Goal: Task Accomplishment & Management: Manage account settings

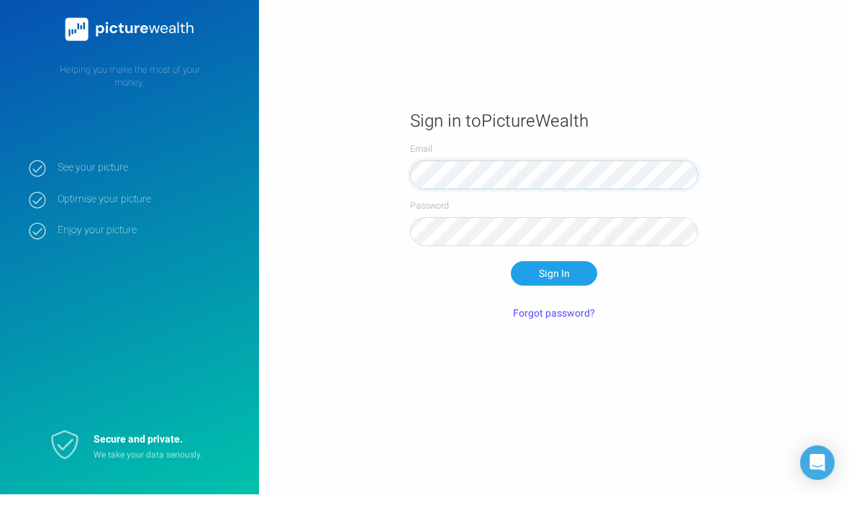
click at [752, 115] on main "Sign in to PictureWealth Email Password Sign In Forgot password?" at bounding box center [554, 257] width 590 height 296
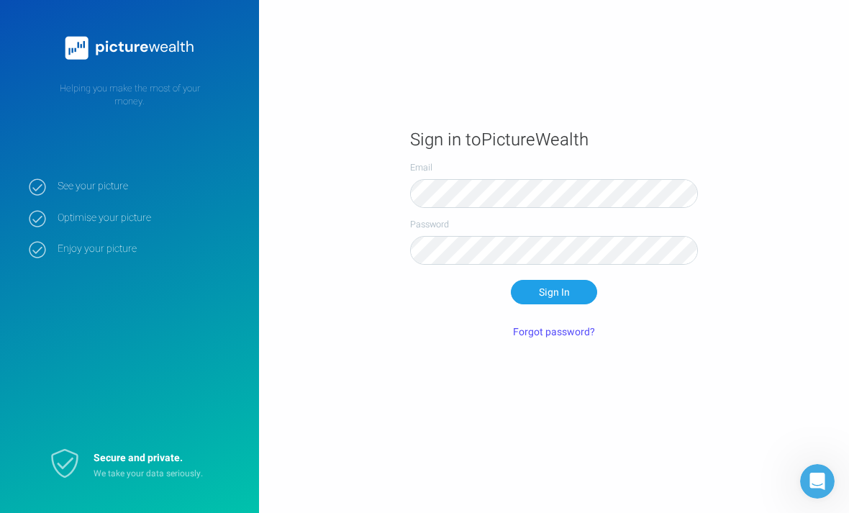
click at [558, 340] on button "Forgot password?" at bounding box center [553, 331] width 99 height 24
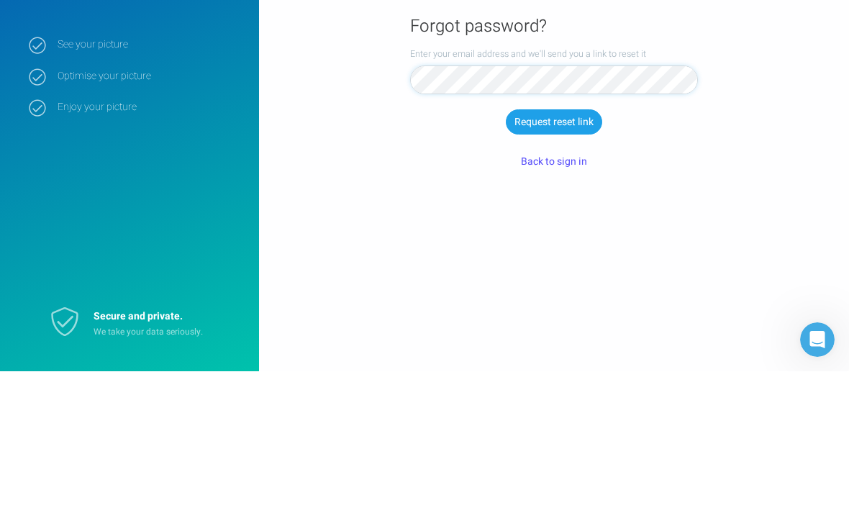
scroll to position [46, 0]
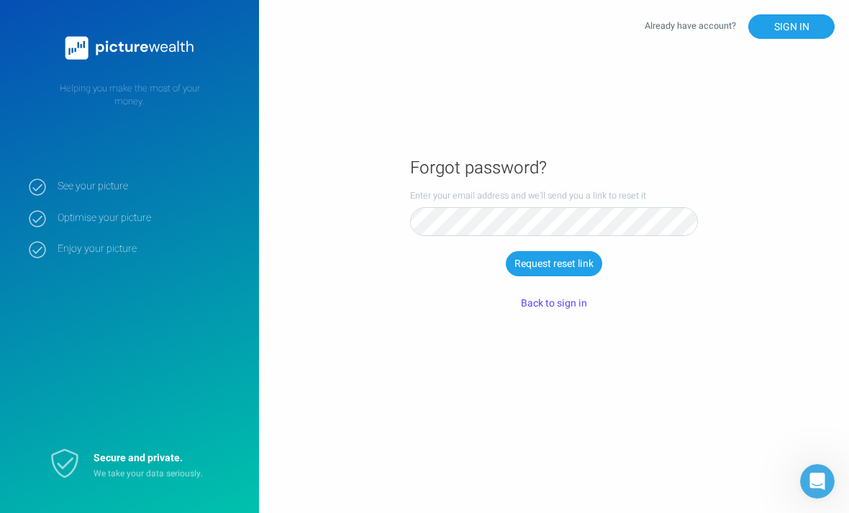
click at [549, 251] on button "Request reset link" at bounding box center [554, 263] width 96 height 24
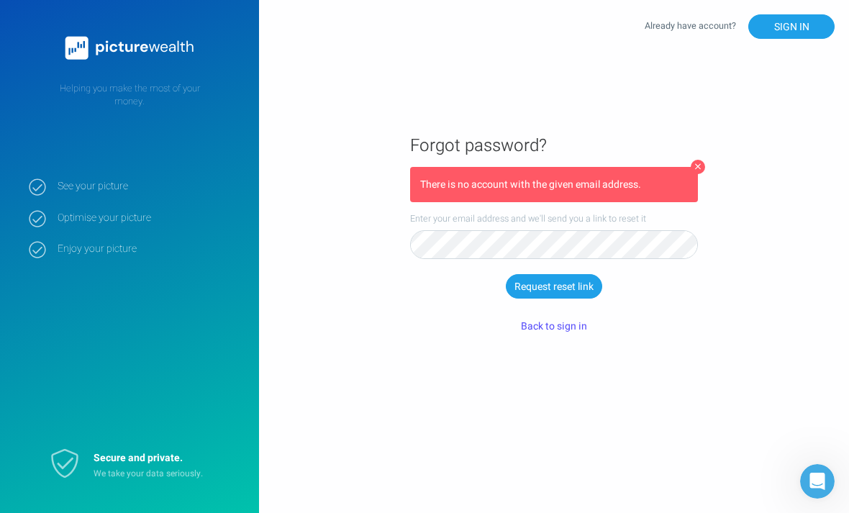
click at [546, 314] on button "Back to sign in" at bounding box center [554, 326] width 86 height 24
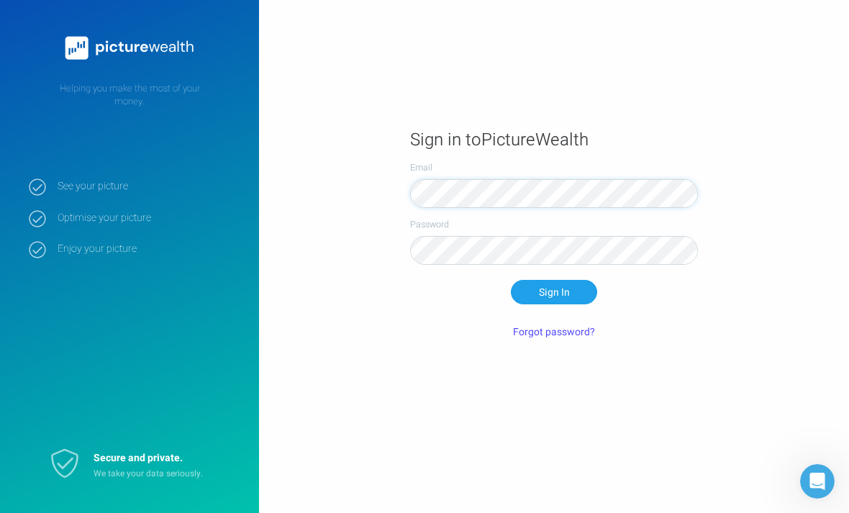
click at [122, 46] on img at bounding box center [130, 48] width 144 height 39
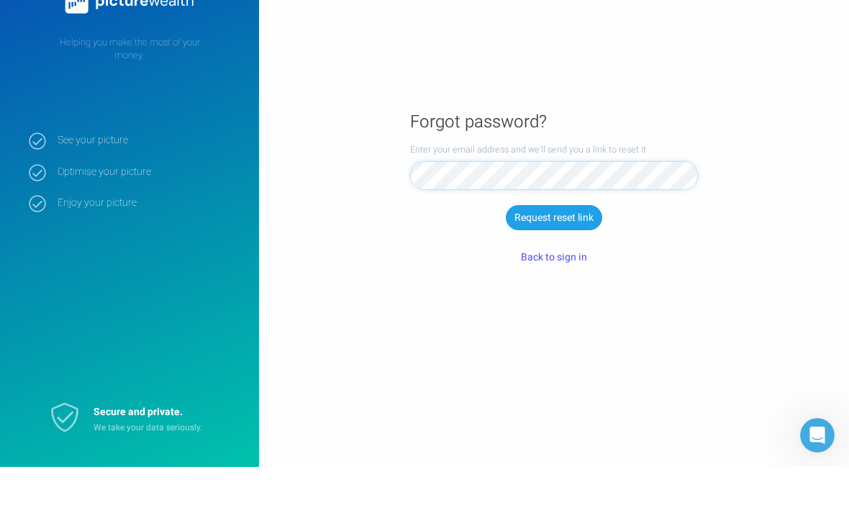
scroll to position [19, 0]
